Goal: Transaction & Acquisition: Purchase product/service

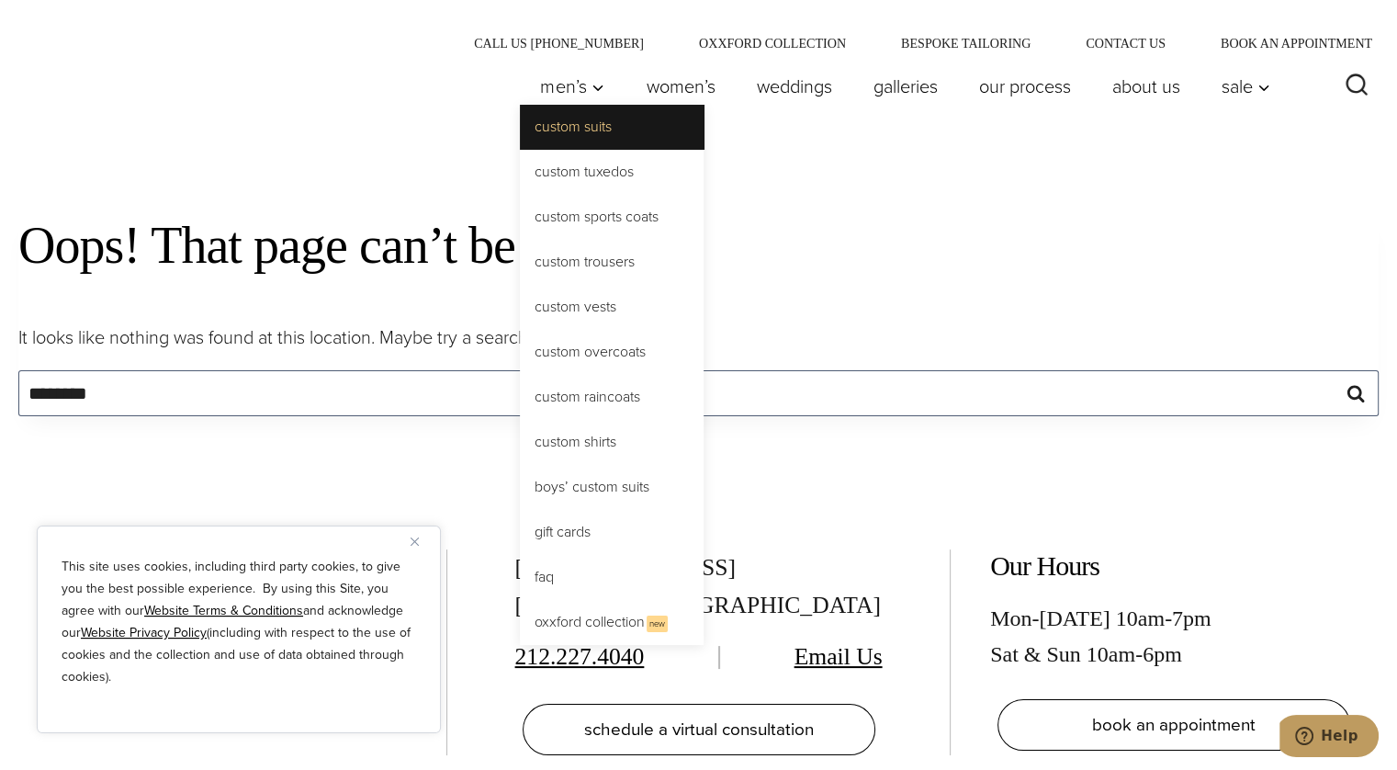
click at [609, 139] on link "Custom Suits" at bounding box center [612, 127] width 184 height 44
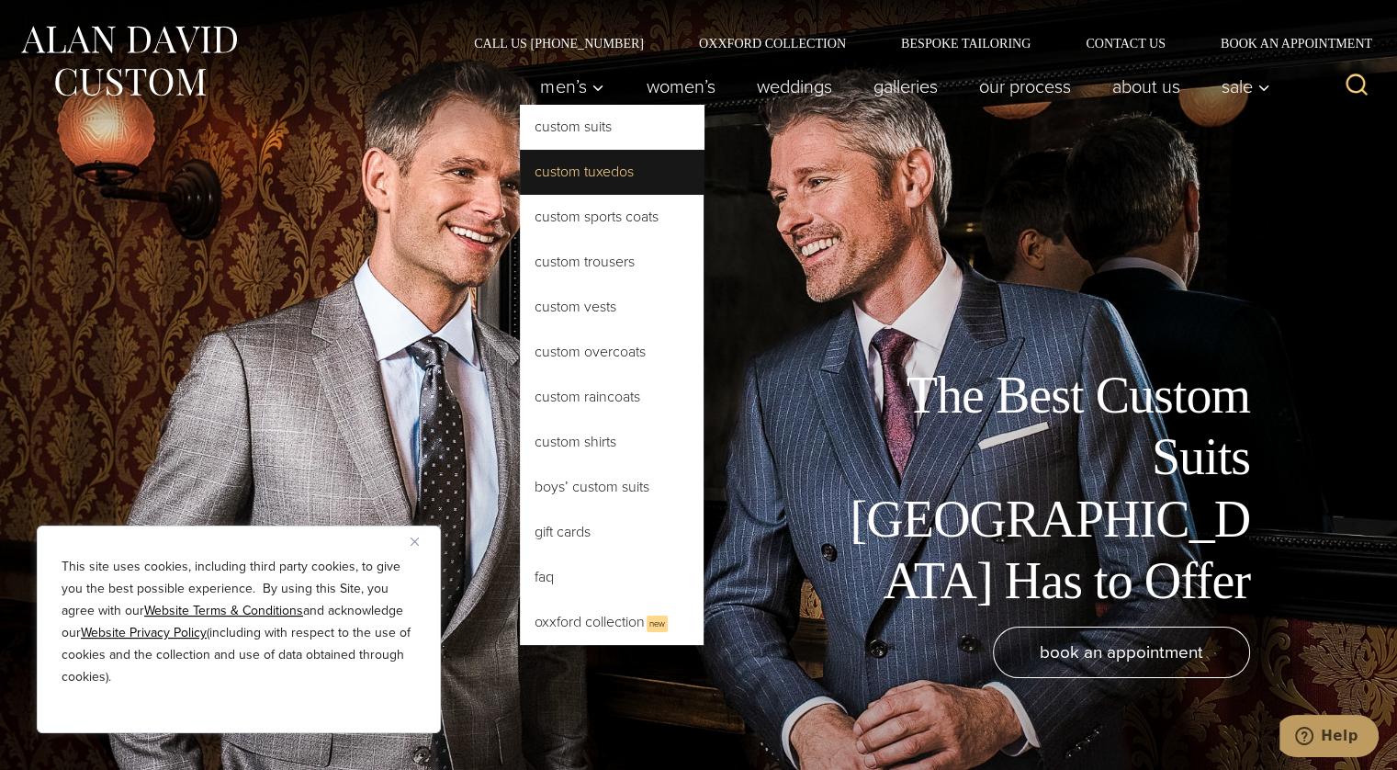
click at [578, 179] on link "Custom Tuxedos" at bounding box center [612, 172] width 184 height 44
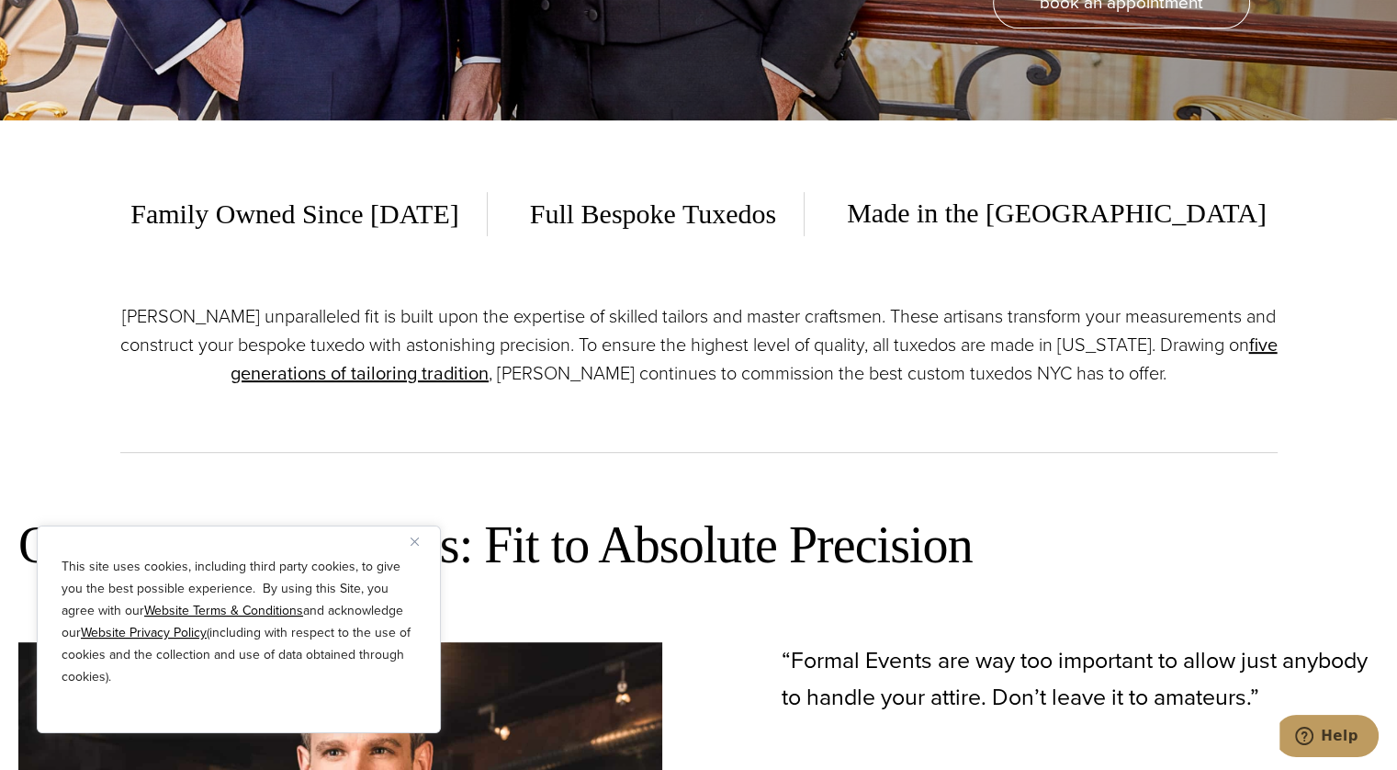
scroll to position [649, 0]
